Goal: Navigation & Orientation: Understand site structure

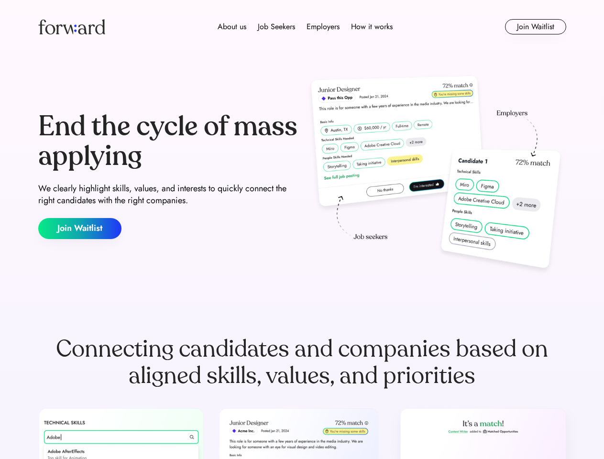
click at [302, 230] on div "End the cycle of mass applying We clearly highlight skills, values, and interes…" at bounding box center [302, 176] width 528 height 206
click at [302, 27] on div "About us Job Seekers Employers How it works" at bounding box center [305, 26] width 377 height 11
click at [72, 27] on img at bounding box center [71, 26] width 67 height 15
click at [305, 27] on div "About us Job Seekers Employers How it works" at bounding box center [305, 26] width 377 height 11
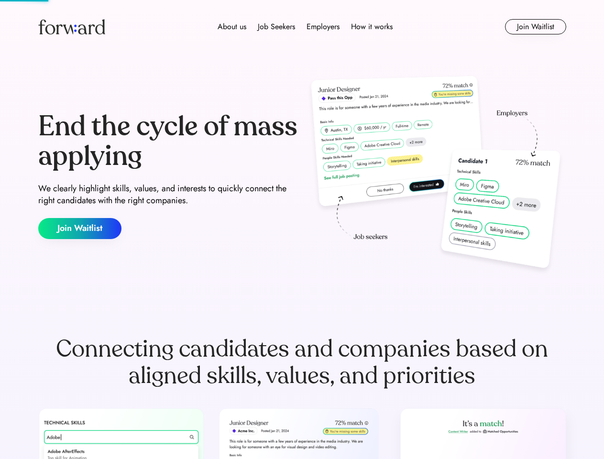
click at [232, 27] on div "About us" at bounding box center [232, 26] width 29 height 11
click at [276, 27] on div "Job Seekers" at bounding box center [276, 26] width 37 height 11
click at [323, 27] on div "Employers" at bounding box center [323, 26] width 33 height 11
click at [371, 27] on div "How it works" at bounding box center [372, 26] width 42 height 11
click at [535, 27] on button "Join Waitlist" at bounding box center [535, 26] width 61 height 15
